Goal: Task Accomplishment & Management: Use online tool/utility

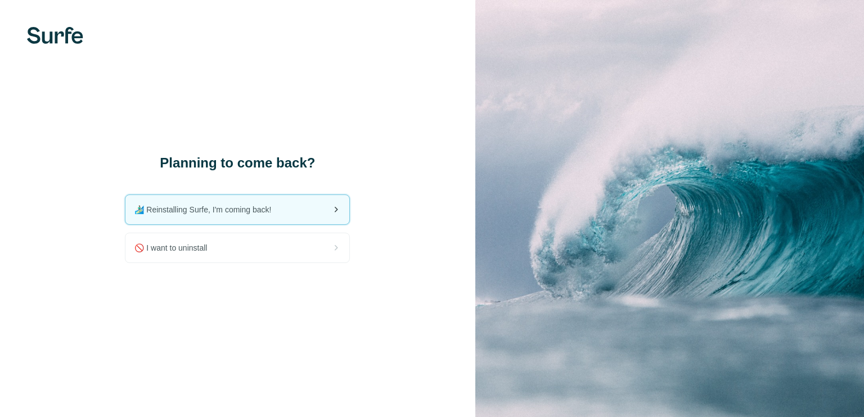
click at [225, 212] on span "🏄🏻‍♂️ Reinstalling Surfe, I'm coming back!" at bounding box center [207, 209] width 146 height 11
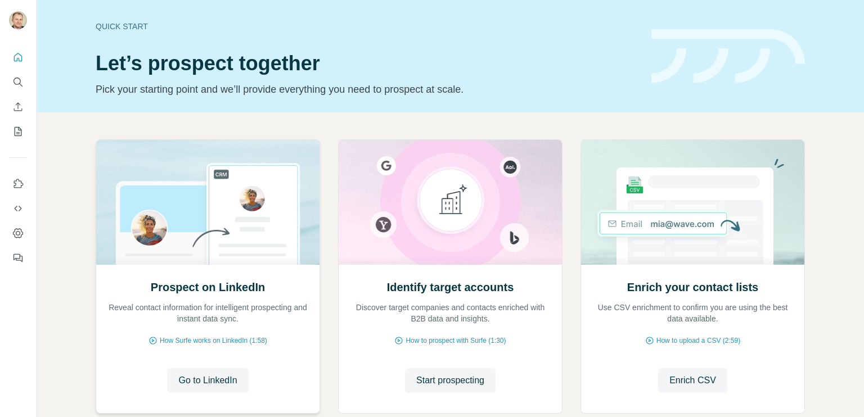
click at [164, 315] on p "Reveal contact information for intelligent prospecting and instant data sync." at bounding box center [207, 313] width 201 height 22
click at [189, 382] on span "Go to LinkedIn" at bounding box center [207, 380] width 58 height 13
click at [11, 76] on button "Search" at bounding box center [18, 82] width 18 height 20
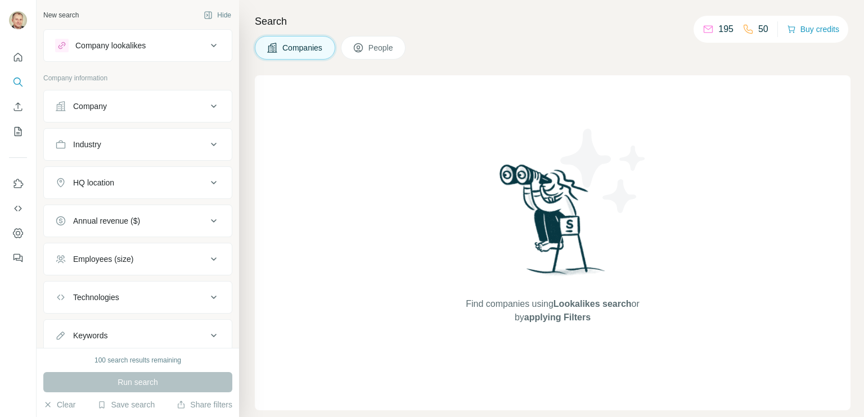
click at [207, 105] on icon at bounding box center [213, 106] width 13 height 13
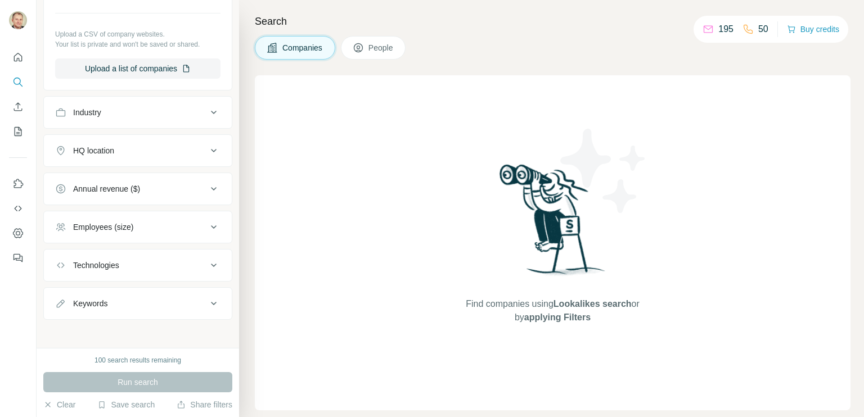
scroll to position [169, 0]
click at [18, 105] on icon "Enrich CSV" at bounding box center [18, 106] width 8 height 8
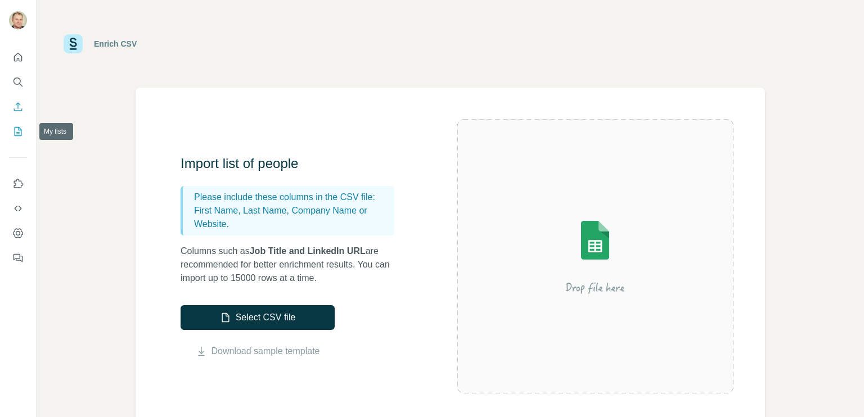
click at [16, 130] on icon "My lists" at bounding box center [17, 131] width 11 height 11
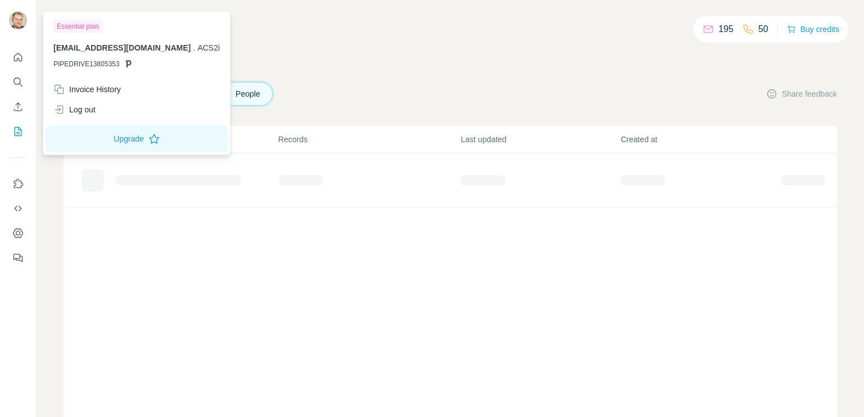
click at [15, 21] on img at bounding box center [18, 20] width 18 height 18
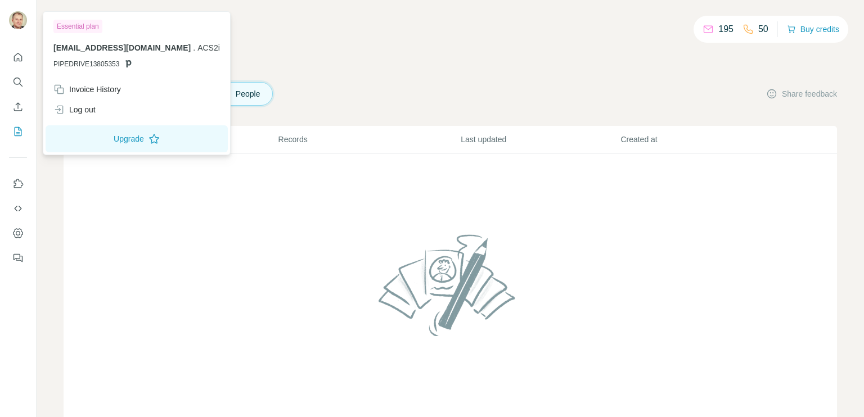
click at [227, 307] on td at bounding box center [450, 291] width 773 height 277
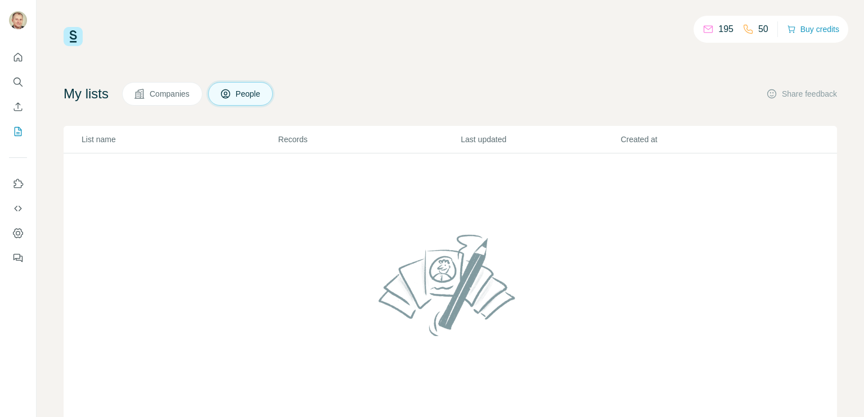
click at [65, 41] on img at bounding box center [73, 36] width 19 height 19
click at [71, 39] on img at bounding box center [73, 36] width 19 height 19
click at [156, 96] on span "Companies" at bounding box center [170, 93] width 41 height 11
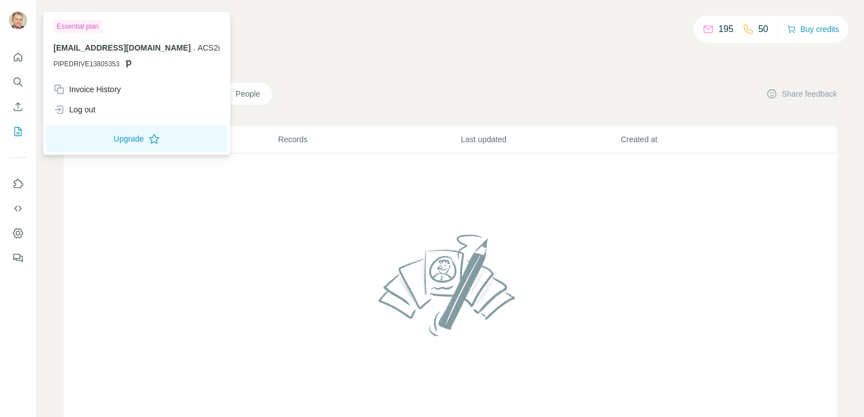
click at [18, 15] on img at bounding box center [18, 20] width 18 height 18
click at [582, 85] on div "My lists Companies People Share feedback" at bounding box center [450, 94] width 773 height 24
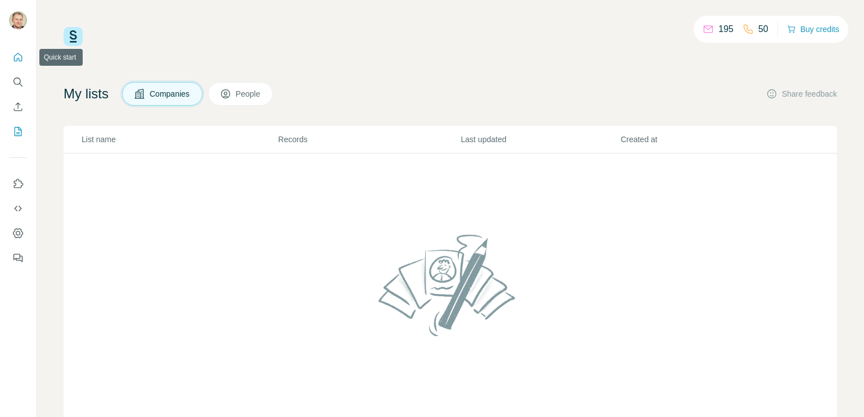
click at [14, 58] on icon "Quick start" at bounding box center [18, 57] width 8 height 8
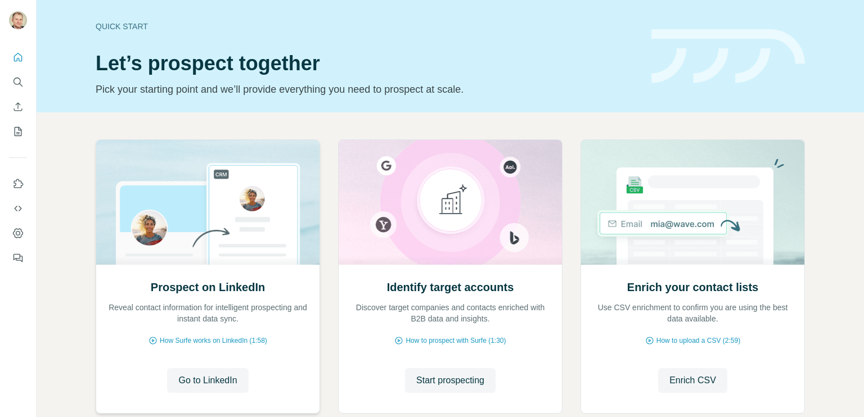
scroll to position [68, 0]
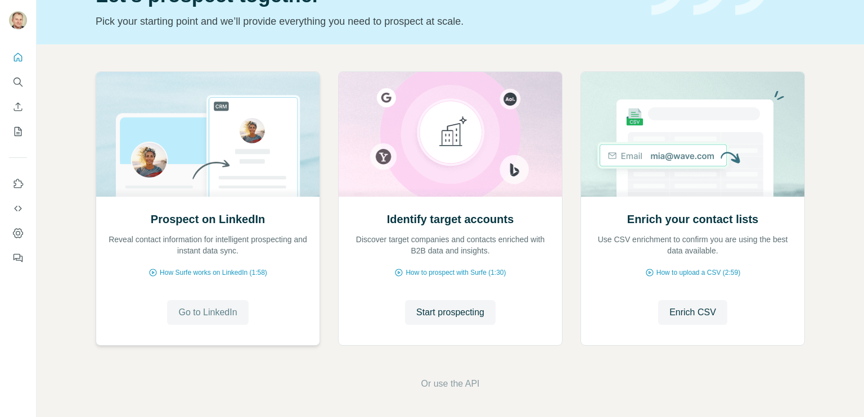
click at [202, 320] on button "Go to LinkedIn" at bounding box center [207, 312] width 81 height 25
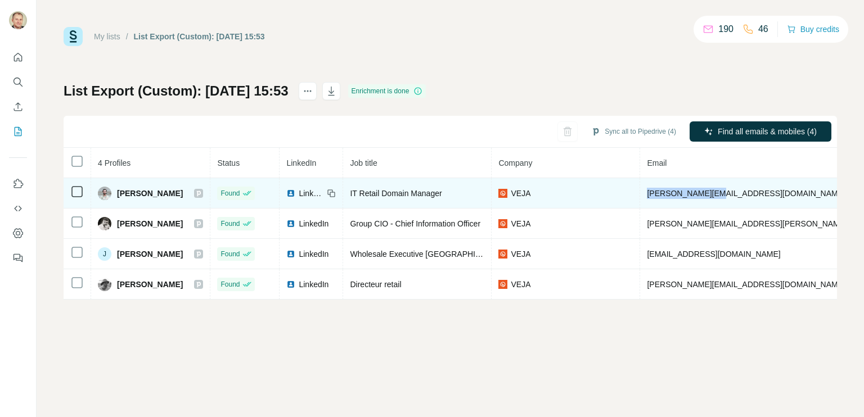
drag, startPoint x: 636, startPoint y: 195, endPoint x: 704, endPoint y: 196, distance: 67.5
click at [704, 196] on span "clement.leyssens@veja.fr" at bounding box center [746, 193] width 198 height 9
copy span "clement.leyssens"
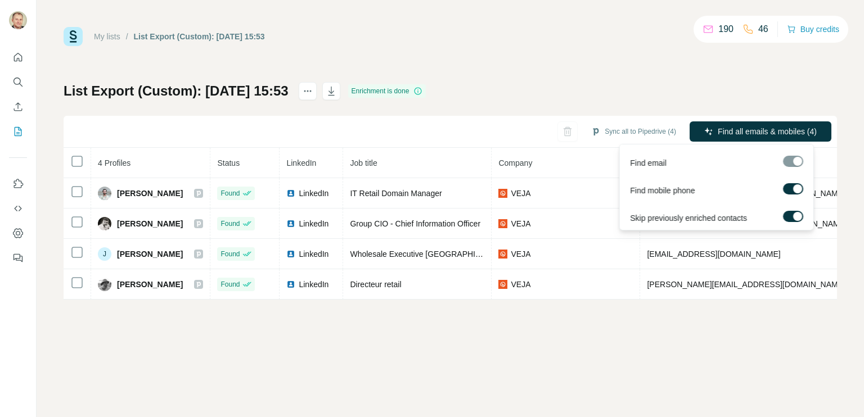
click at [789, 161] on div at bounding box center [793, 161] width 20 height 11
click at [790, 188] on label at bounding box center [793, 188] width 20 height 11
click at [789, 187] on div at bounding box center [788, 188] width 9 height 9
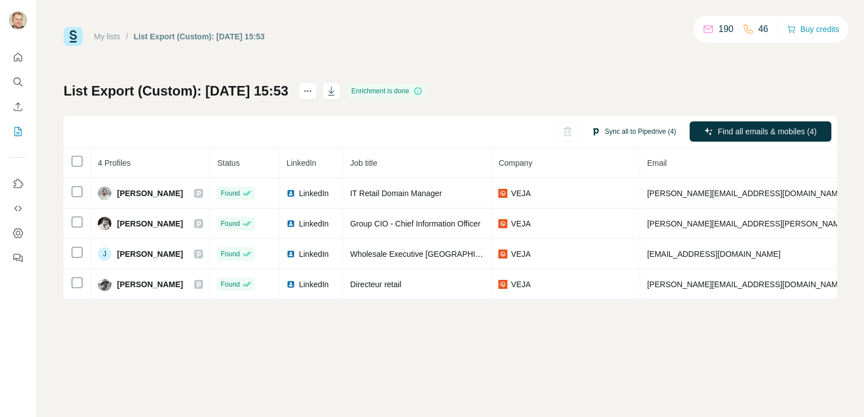
click at [620, 134] on button "Sync all to Pipedrive (4)" at bounding box center [633, 131] width 101 height 17
click at [545, 336] on div "My lists / List Export (Custom): 18/09/2025 15:53 190 46 Buy credits List Expor…" at bounding box center [450, 208] width 827 height 417
click at [630, 130] on button "Sync all to Pipedrive (4)" at bounding box center [633, 131] width 101 height 17
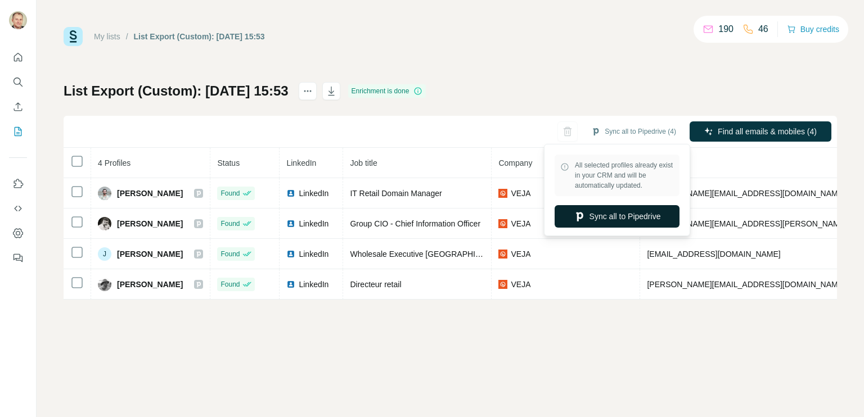
click at [626, 213] on button "Sync all to Pipedrive" at bounding box center [616, 216] width 125 height 22
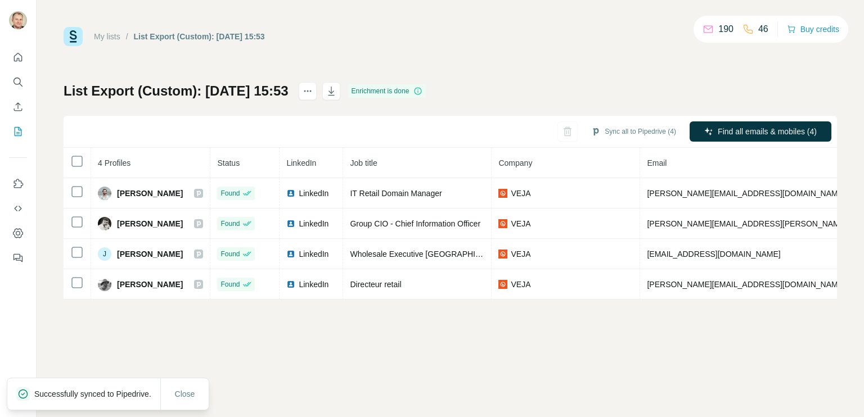
click at [39, 396] on p "Successfully synced to Pipedrive." at bounding box center [97, 393] width 126 height 11
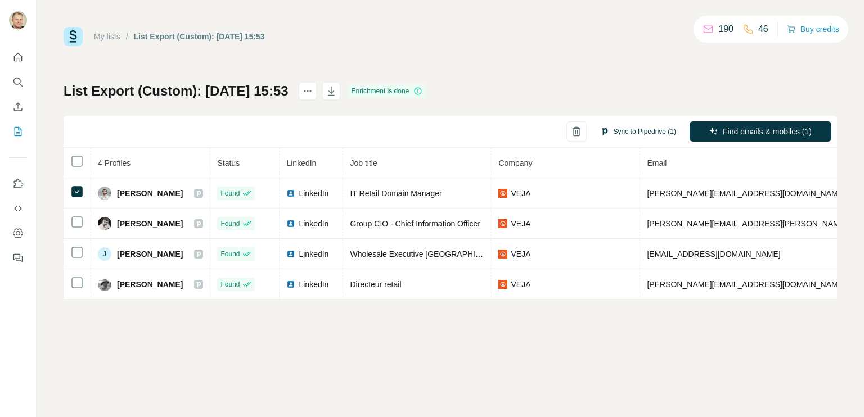
click at [654, 135] on button "Sync to Pipedrive (1)" at bounding box center [638, 131] width 92 height 17
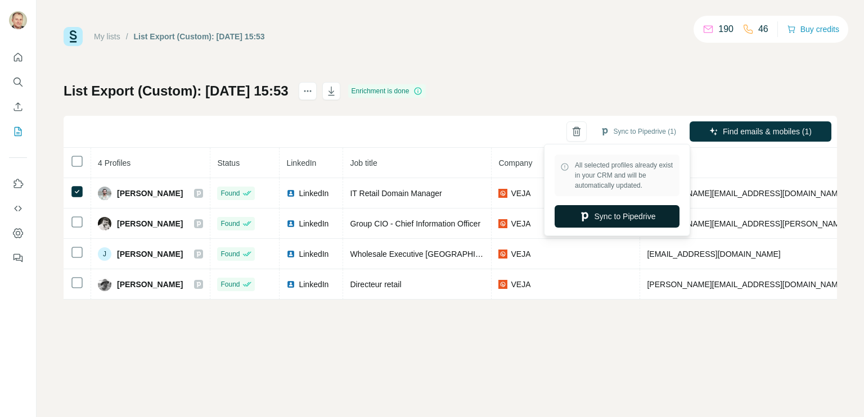
click at [602, 221] on button "Sync to Pipedrive" at bounding box center [616, 216] width 125 height 22
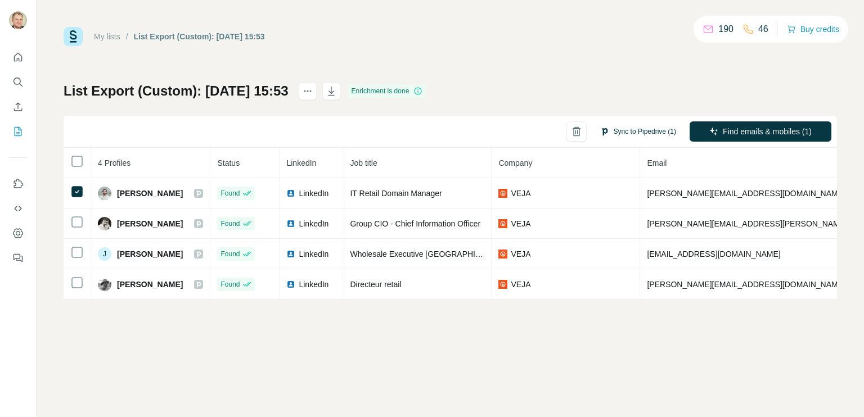
click at [623, 130] on button "Sync to Pipedrive (1)" at bounding box center [638, 131] width 92 height 17
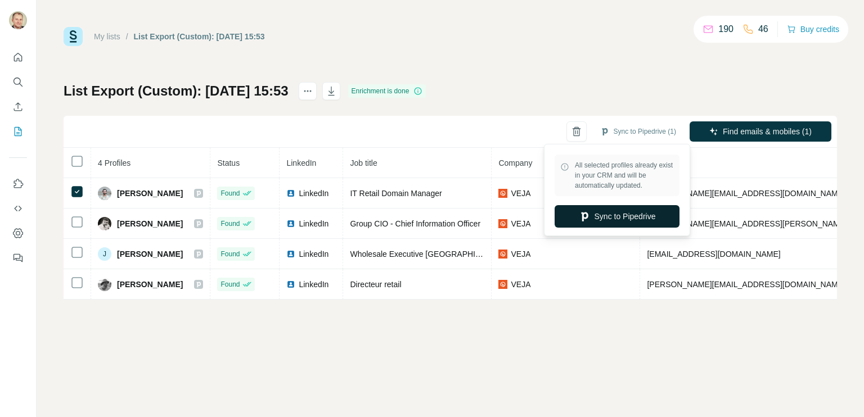
click at [598, 213] on button "Sync to Pipedrive" at bounding box center [616, 216] width 125 height 22
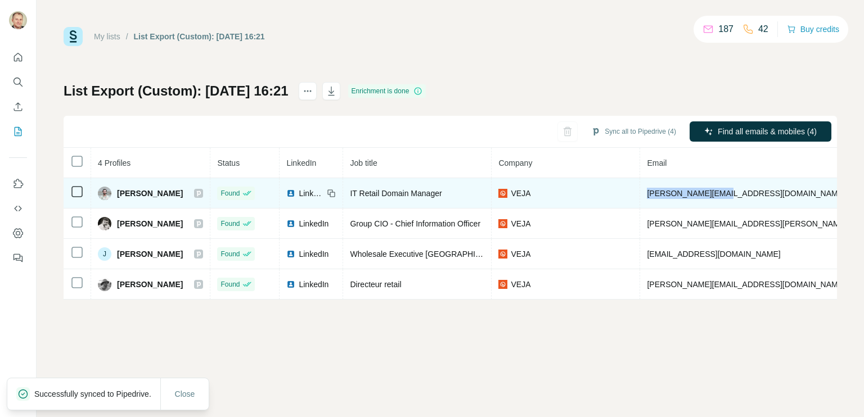
drag, startPoint x: 705, startPoint y: 192, endPoint x: 631, endPoint y: 192, distance: 74.2
click at [640, 192] on td "[PERSON_NAME][EMAIL_ADDRESS][DOMAIN_NAME]" at bounding box center [778, 193] width 277 height 30
copy span "[PERSON_NAME][EMAIL_ADDRESS][DOMAIN_NAME]"
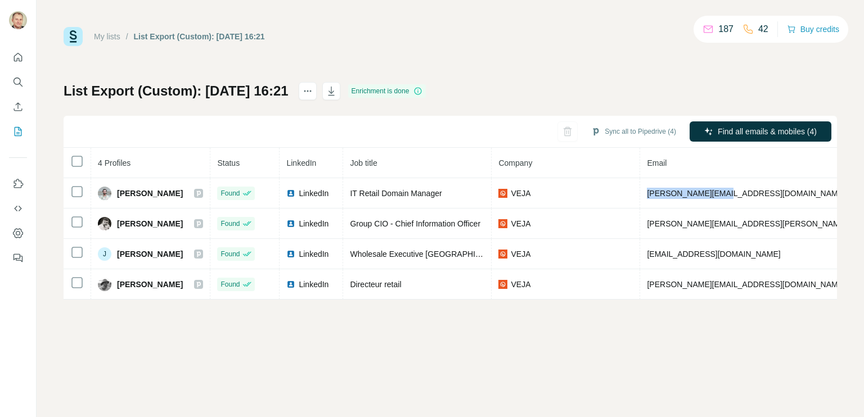
copy span "[PERSON_NAME][EMAIL_ADDRESS][DOMAIN_NAME]"
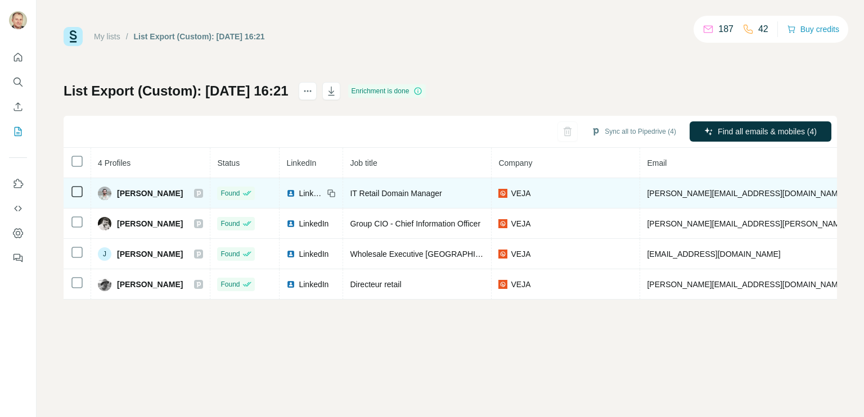
drag, startPoint x: 729, startPoint y: 192, endPoint x: 789, endPoint y: 187, distance: 60.3
copy span "33633820516"
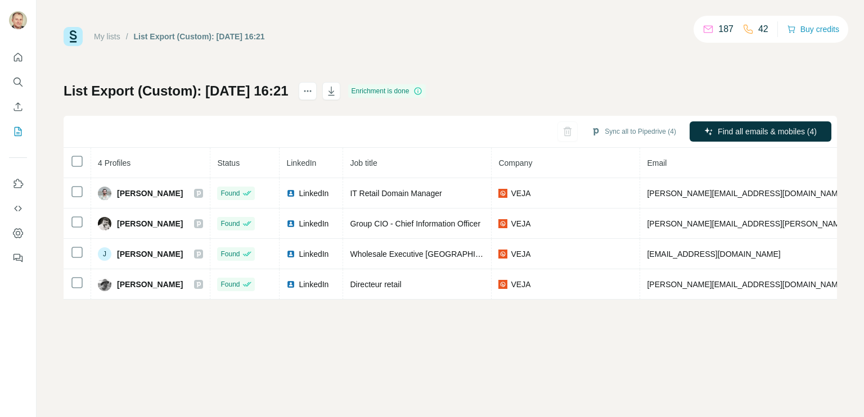
click at [385, 91] on div "Enrichment is done" at bounding box center [387, 90] width 78 height 13
click at [422, 89] on icon at bounding box center [417, 91] width 9 height 9
click at [422, 92] on icon at bounding box center [417, 91] width 9 height 9
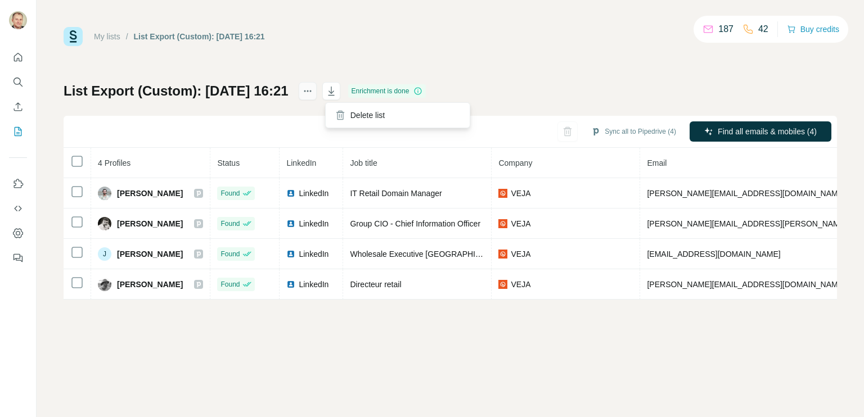
click at [313, 89] on icon "actions" at bounding box center [307, 90] width 11 height 11
click at [569, 66] on div "My lists / List Export (Custom): [DATE] 16:21 187 42 Buy credits List Export (C…" at bounding box center [450, 163] width 773 height 273
